Goal: Navigation & Orientation: Find specific page/section

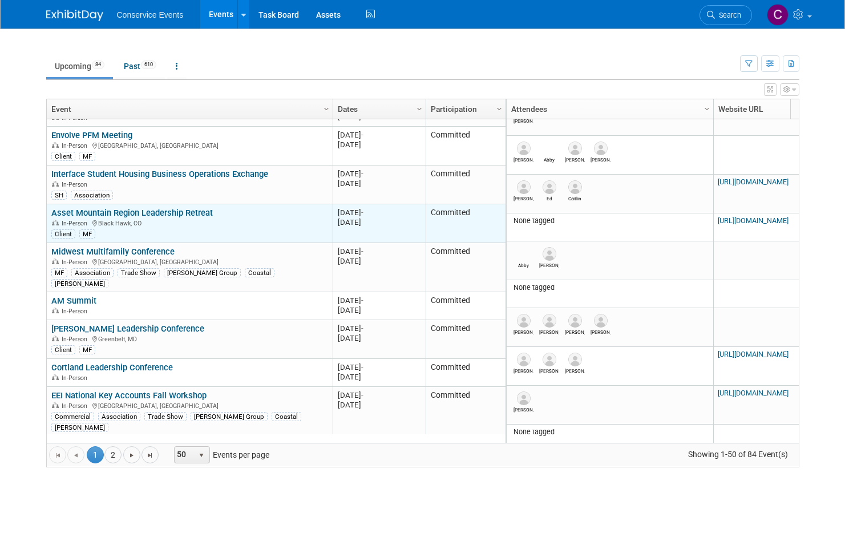
scroll to position [205, 0]
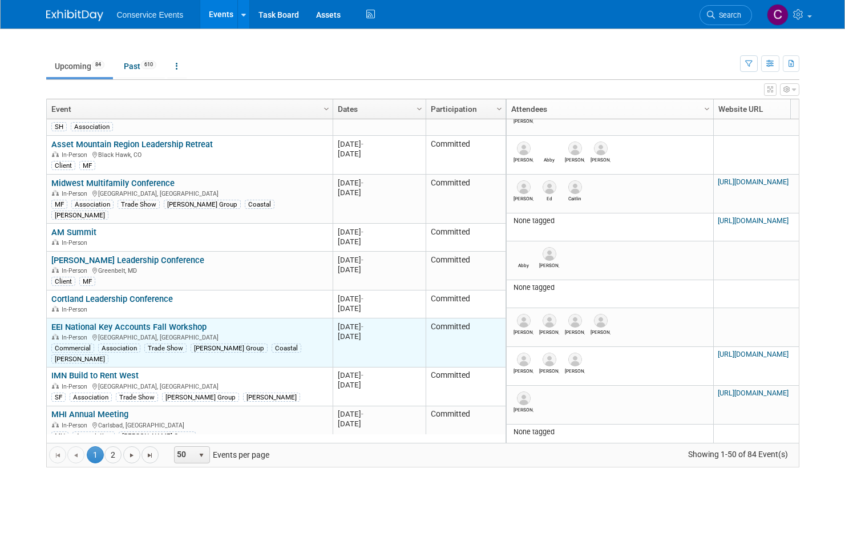
click at [175, 322] on link "EEI National Key Accounts Fall Workshop" at bounding box center [128, 327] width 155 height 10
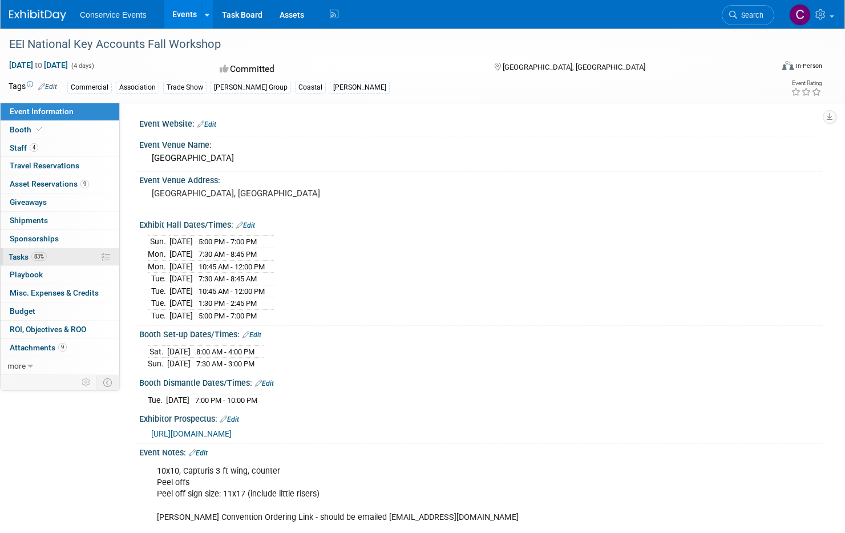
click at [66, 256] on link "83% Tasks 83%" at bounding box center [60, 257] width 119 height 18
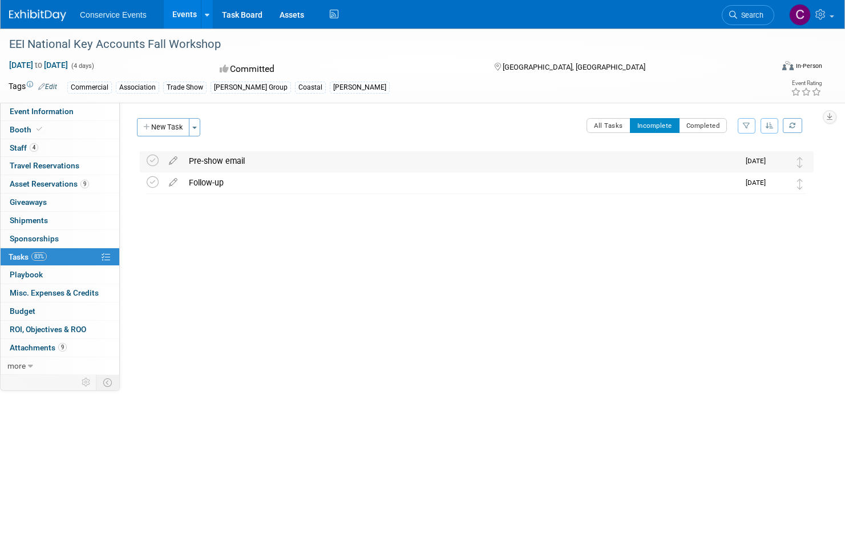
click at [296, 157] on div "Pre-show email" at bounding box center [461, 160] width 556 height 19
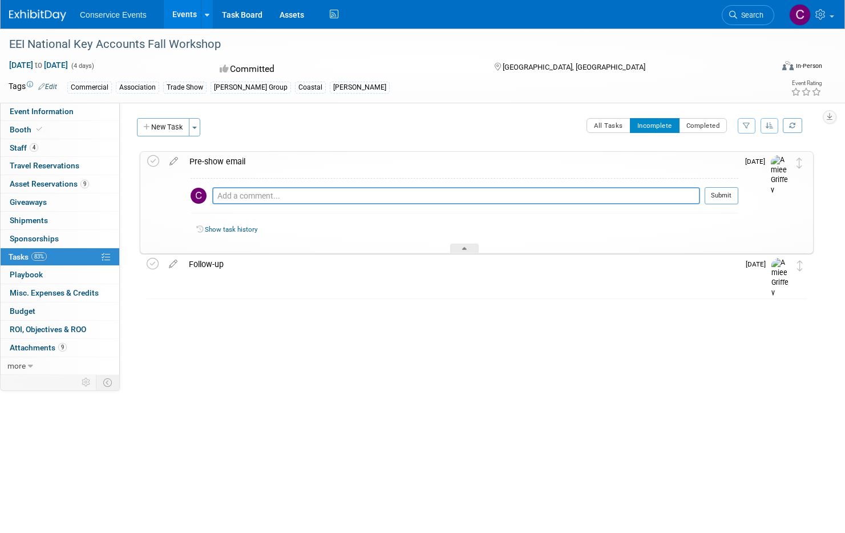
click at [286, 162] on div "Pre-show email" at bounding box center [461, 161] width 555 height 19
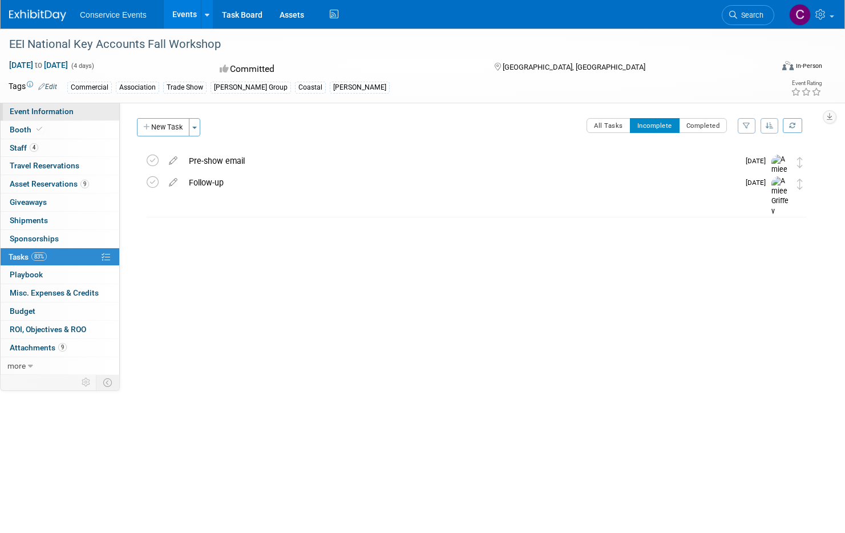
click at [60, 118] on link "Event Information" at bounding box center [60, 112] width 119 height 18
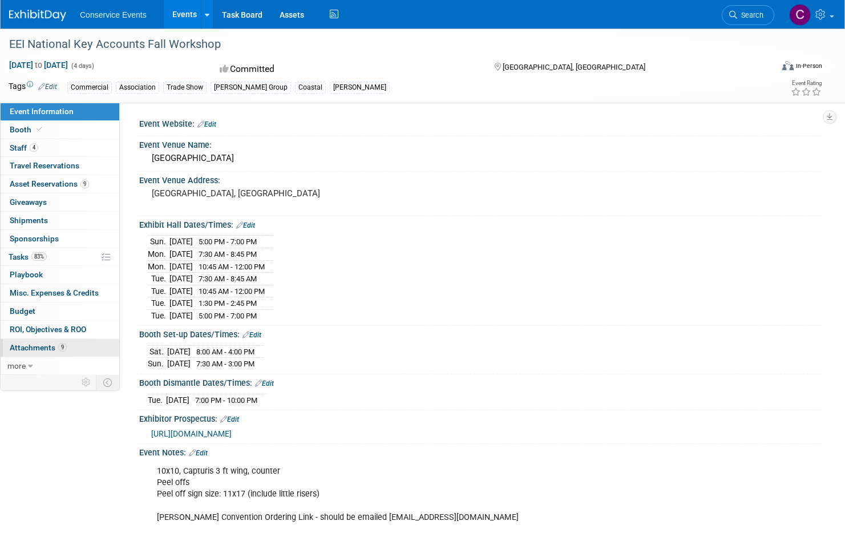
click at [75, 349] on link "9 Attachments 9" at bounding box center [60, 348] width 119 height 18
